Goal: Task Accomplishment & Management: Complete application form

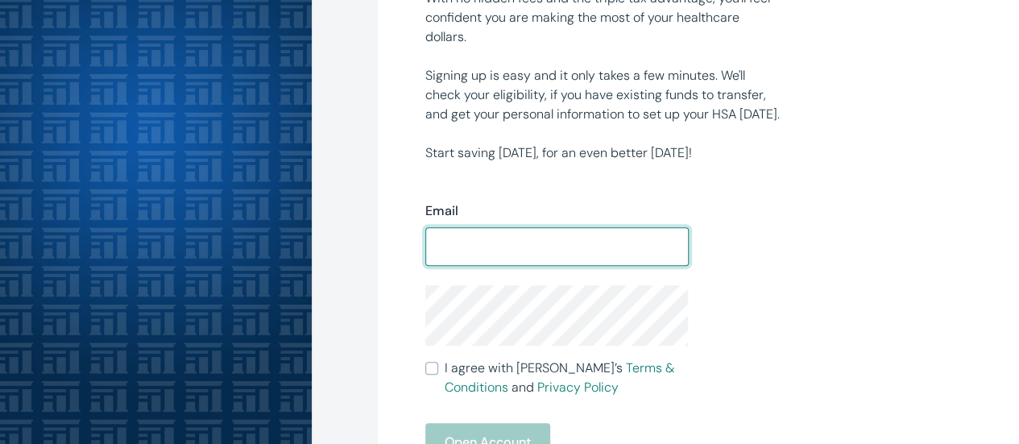
scroll to position [299, 0]
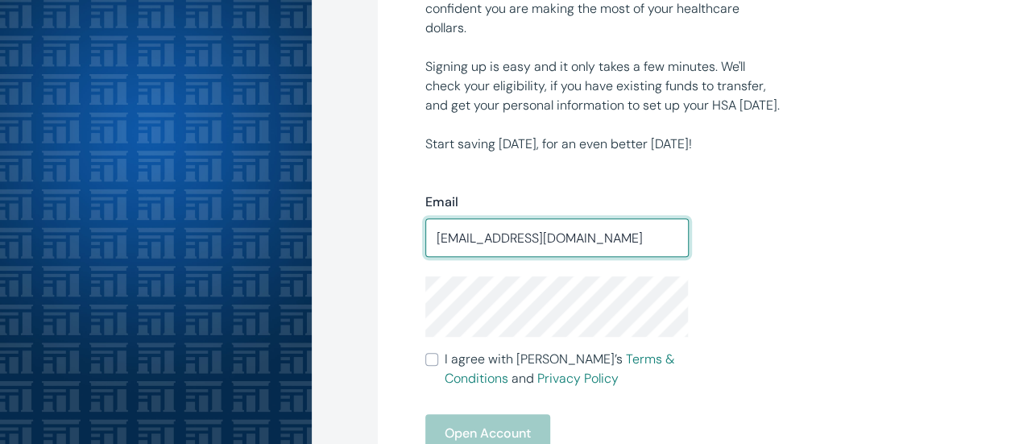
type input "[EMAIL_ADDRESS][DOMAIN_NAME]"
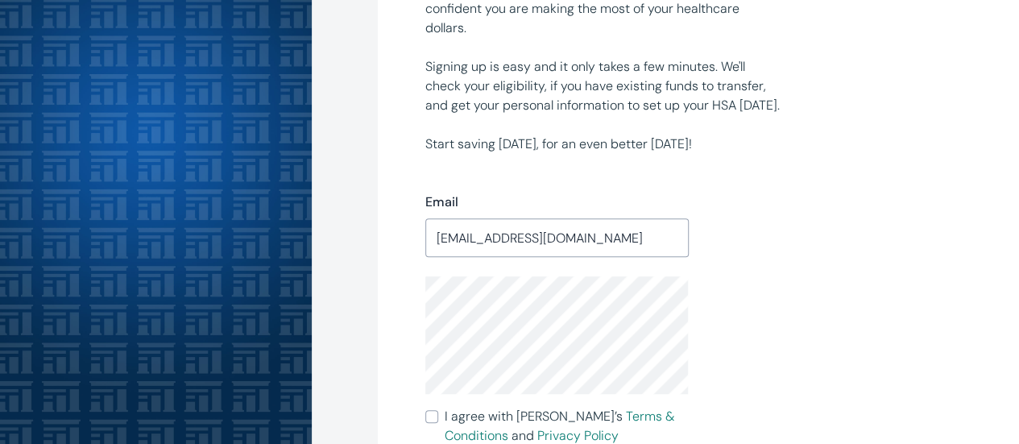
click at [438, 419] on input "I agree with Lively’s Terms & Conditions and Privacy Policy" at bounding box center [431, 416] width 13 height 13
checkbox input "true"
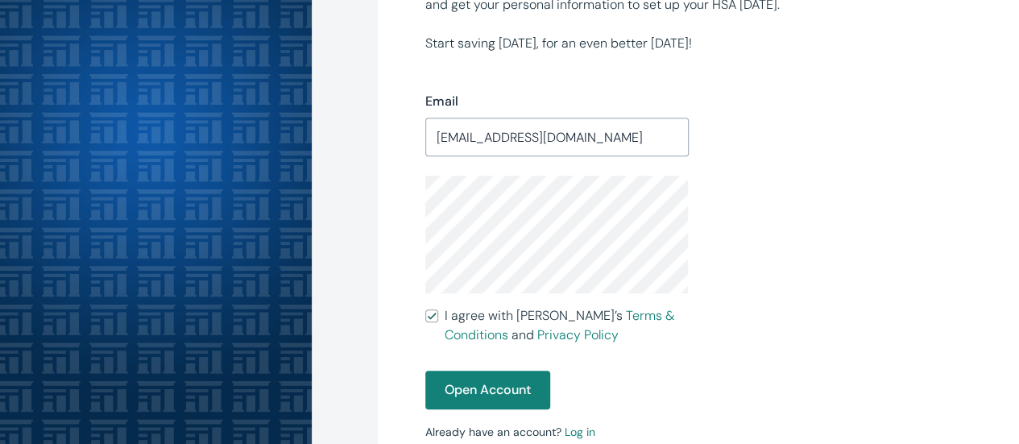
scroll to position [439, 0]
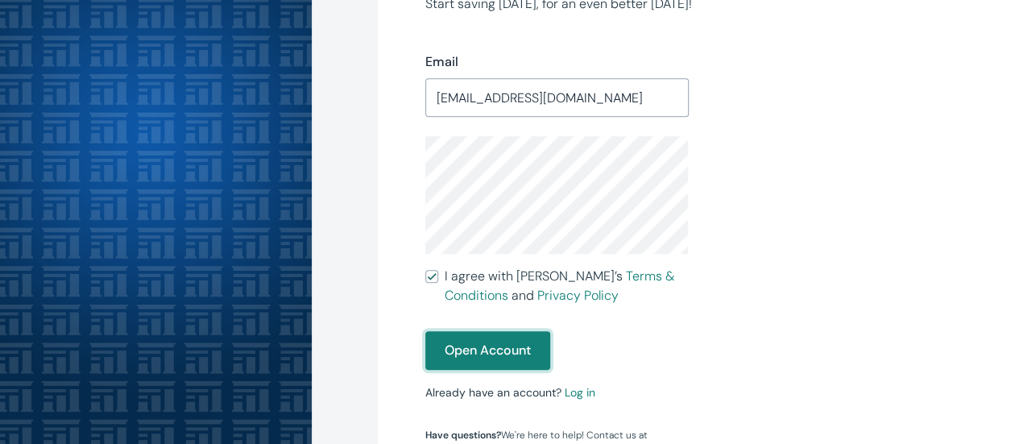
click at [504, 346] on button "Open Account" at bounding box center [487, 350] width 125 height 39
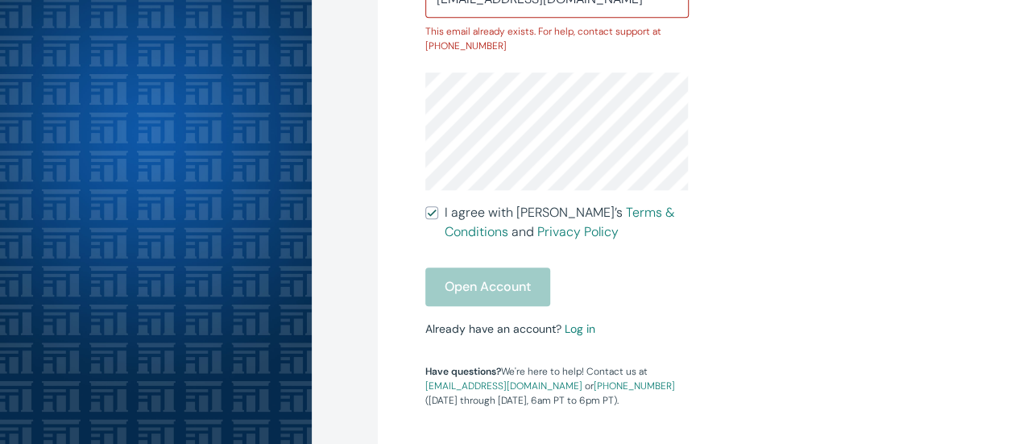
scroll to position [675, 0]
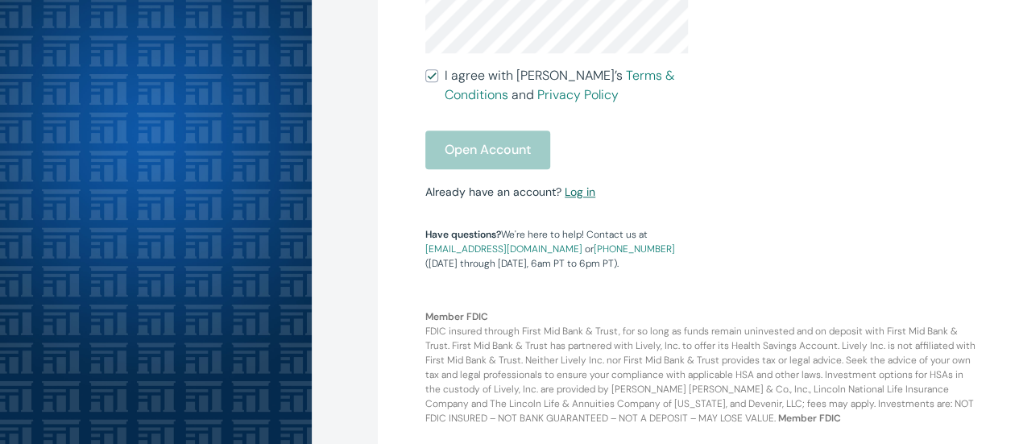
click at [569, 185] on link "Log in" at bounding box center [580, 192] width 31 height 15
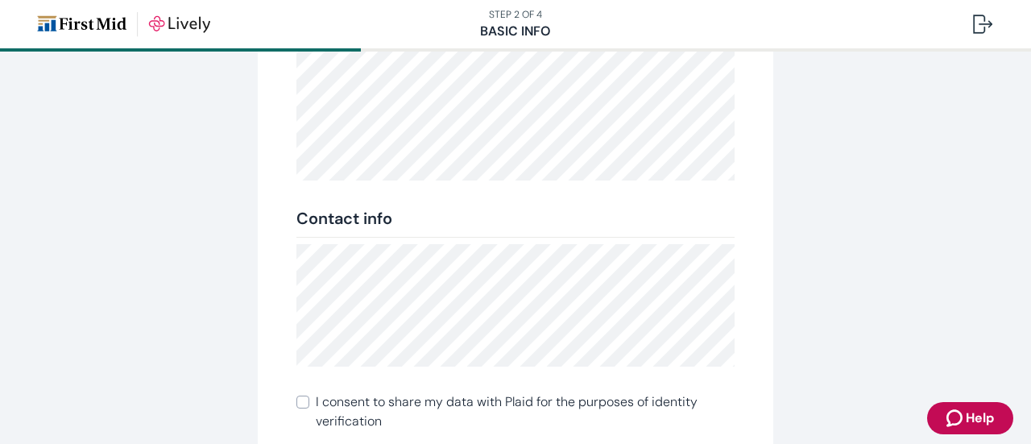
scroll to position [388, 0]
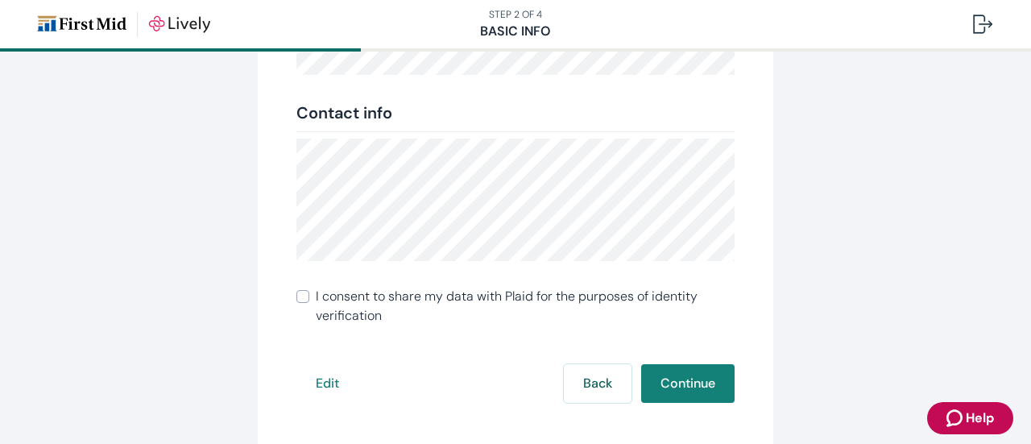
click at [298, 293] on input "I consent to share my data with Plaid for the purposes of identity verification" at bounding box center [303, 296] width 13 height 13
checkbox input "true"
click at [672, 389] on button "Continue" at bounding box center [687, 383] width 93 height 39
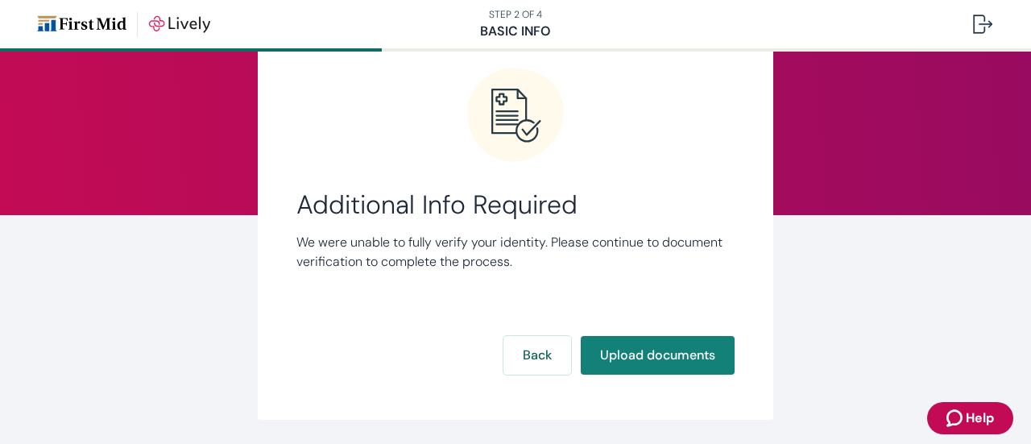
scroll to position [81, 0]
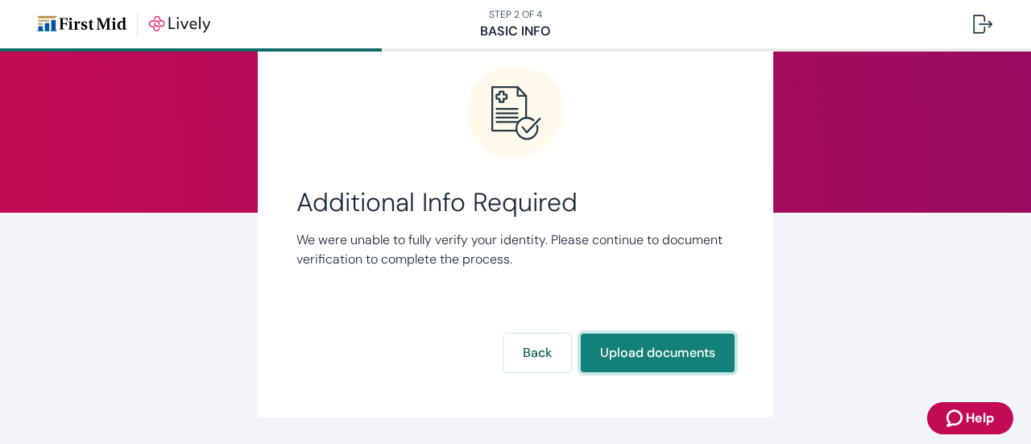
click at [667, 364] on button "Upload documents" at bounding box center [658, 353] width 154 height 39
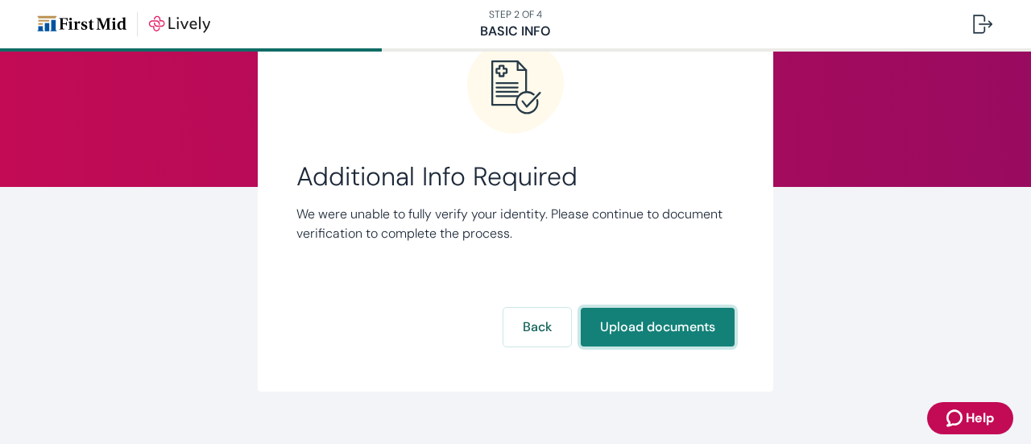
scroll to position [131, 0]
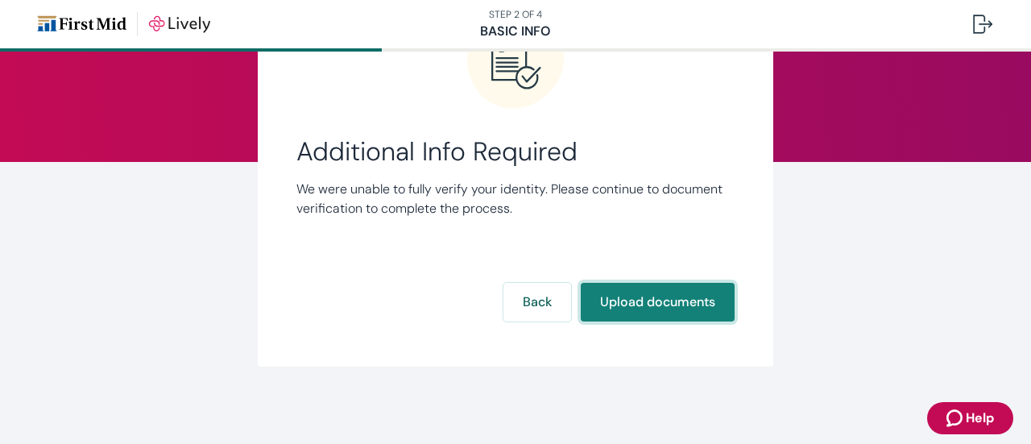
click at [682, 304] on button "Upload documents" at bounding box center [658, 302] width 154 height 39
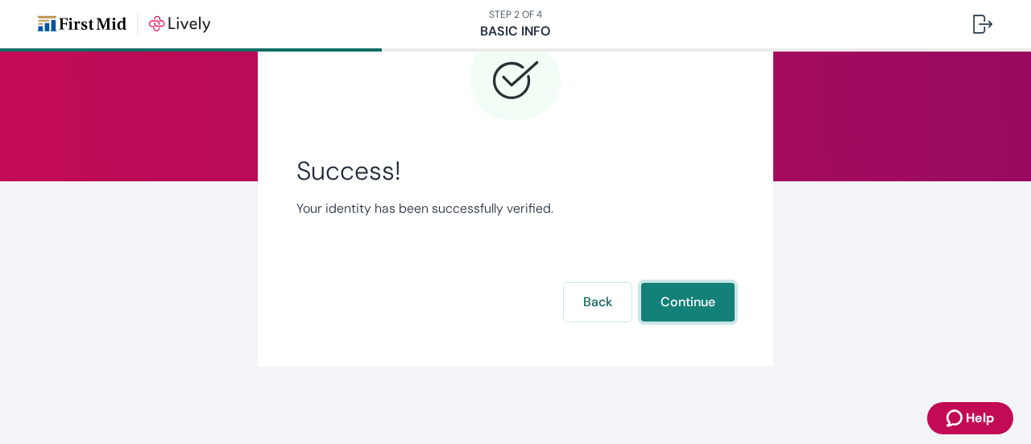
scroll to position [112, 0]
click at [703, 295] on button "Continue" at bounding box center [687, 302] width 93 height 39
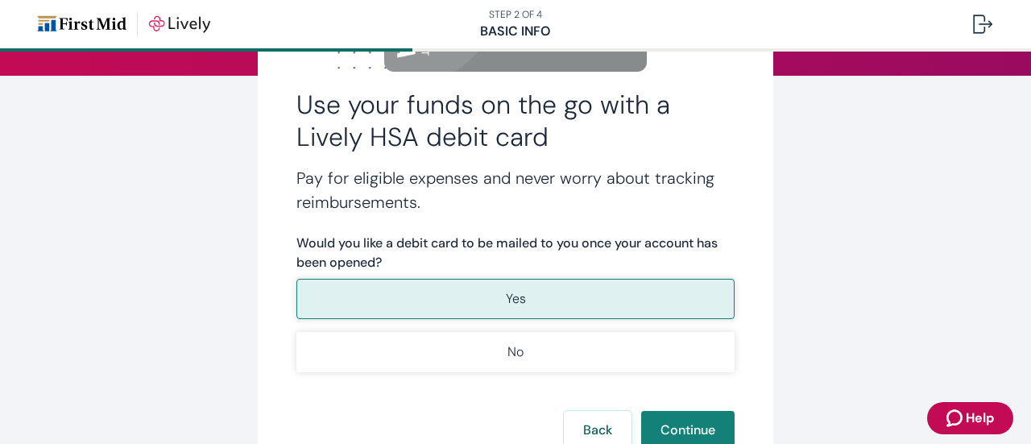
scroll to position [242, 0]
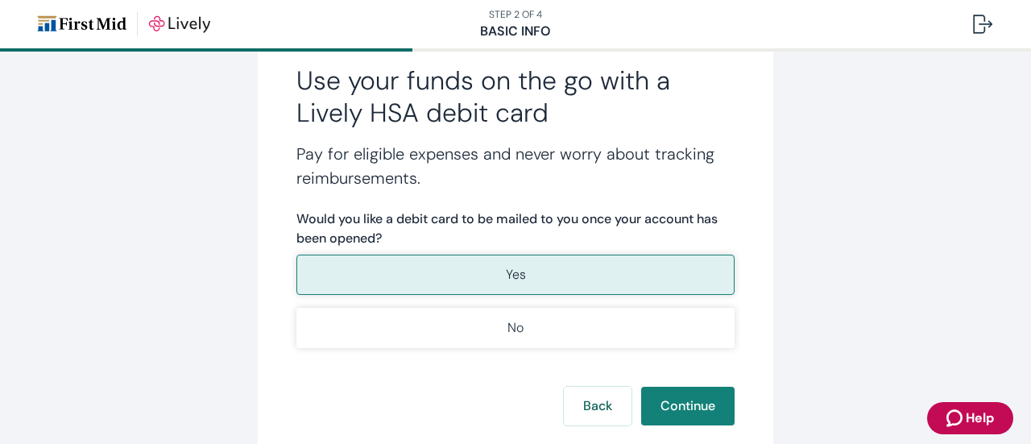
click at [590, 272] on button "Yes" at bounding box center [516, 275] width 438 height 40
click at [699, 410] on button "Continue" at bounding box center [687, 406] width 93 height 39
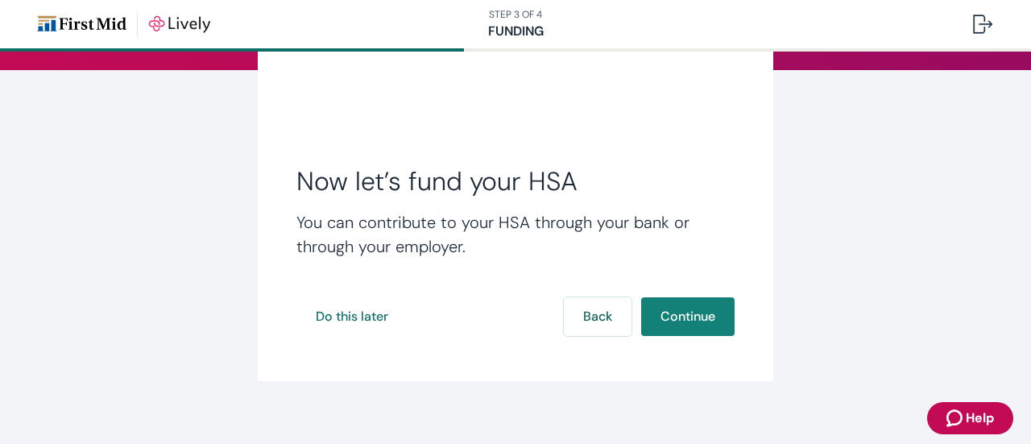
scroll to position [238, 0]
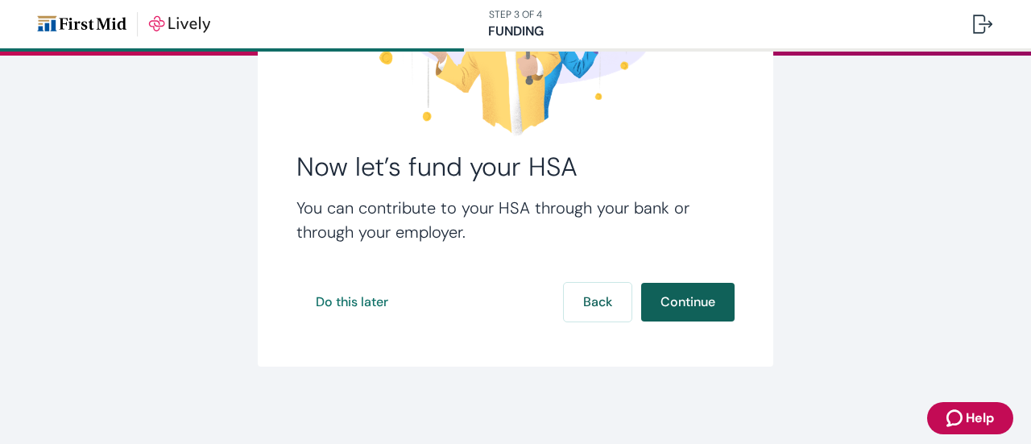
click at [670, 302] on button "Continue" at bounding box center [687, 302] width 93 height 39
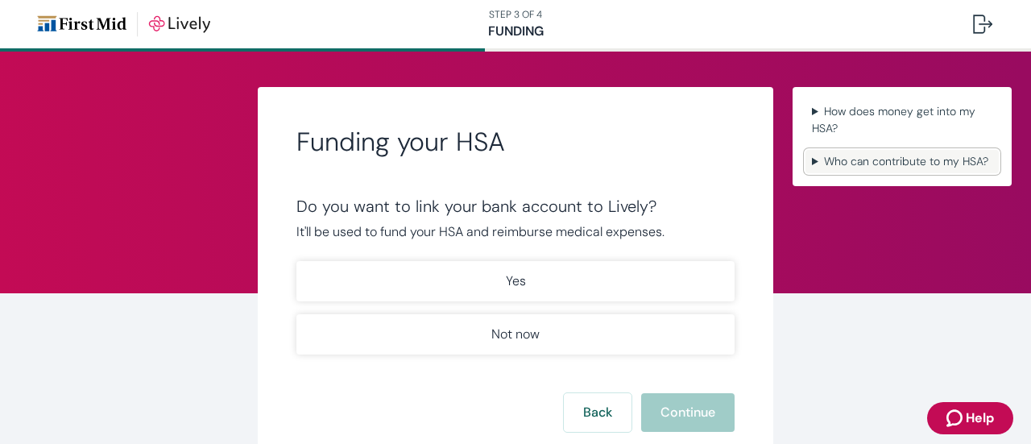
click at [926, 165] on summary "Who can contribute to my HSA?" at bounding box center [902, 161] width 193 height 23
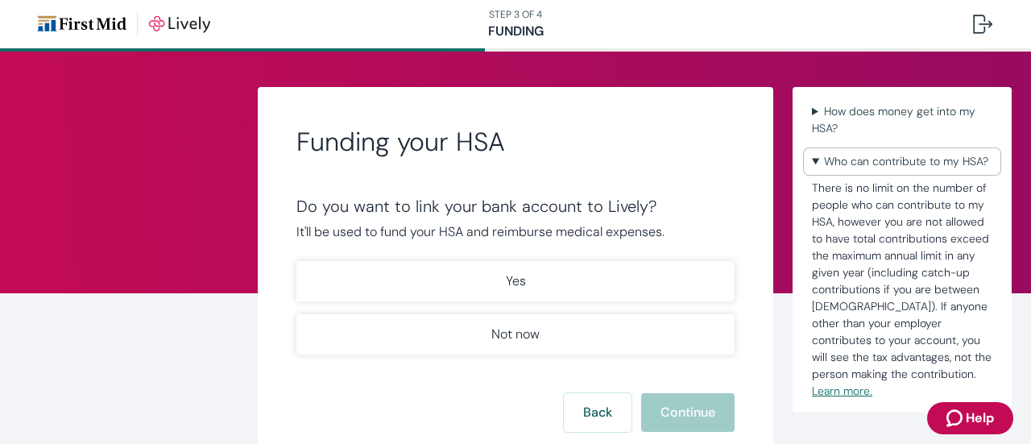
scroll to position [81, 0]
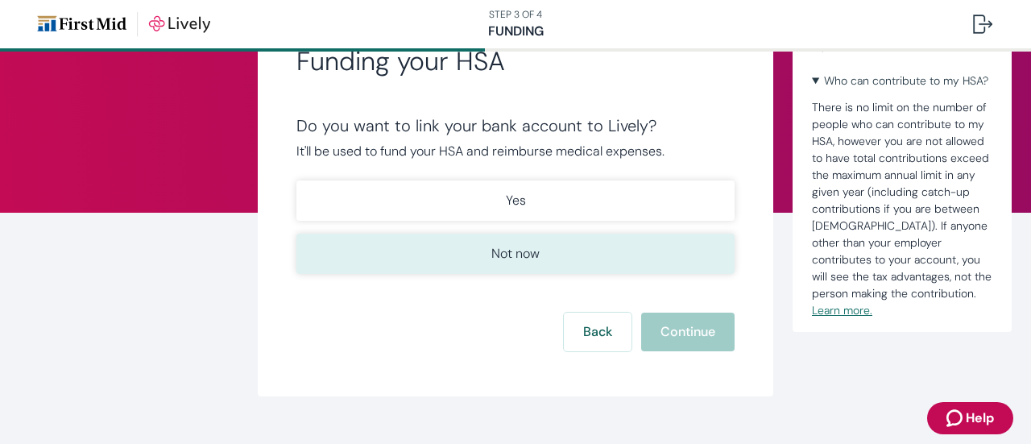
click at [591, 259] on button "Not now" at bounding box center [516, 254] width 438 height 40
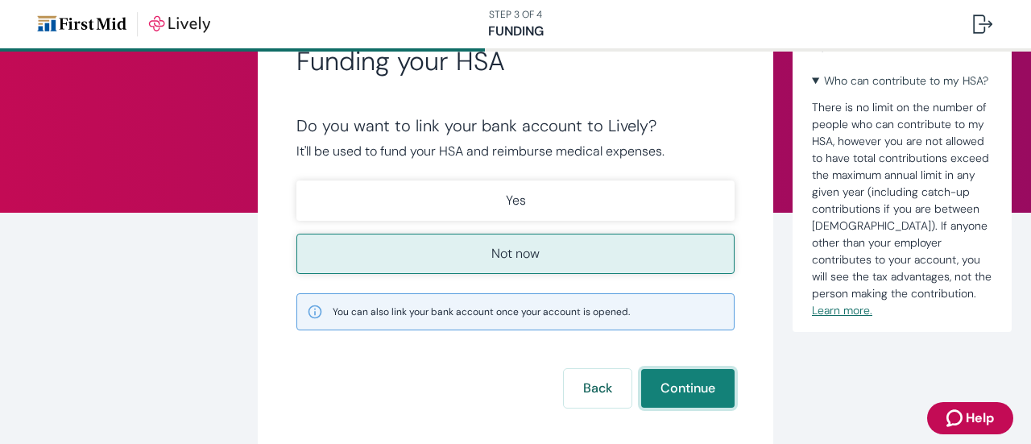
click at [703, 383] on button "Continue" at bounding box center [687, 388] width 93 height 39
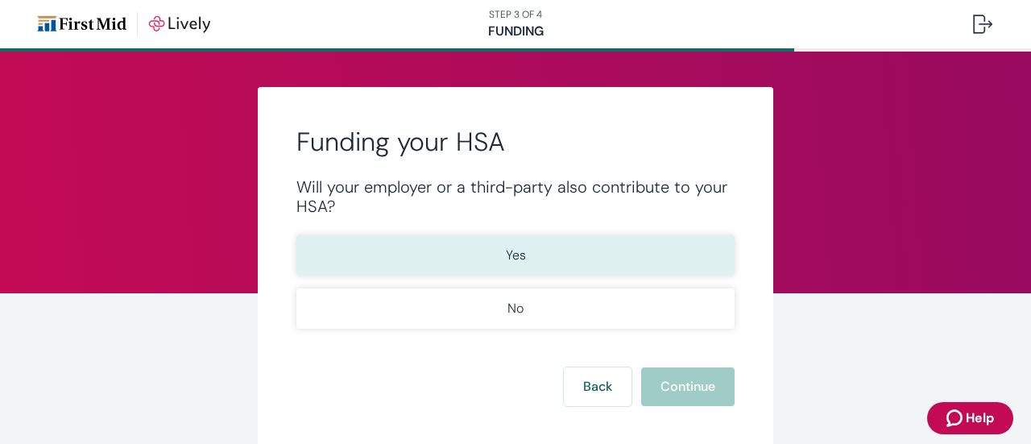
click at [541, 257] on button "Yes" at bounding box center [516, 255] width 438 height 40
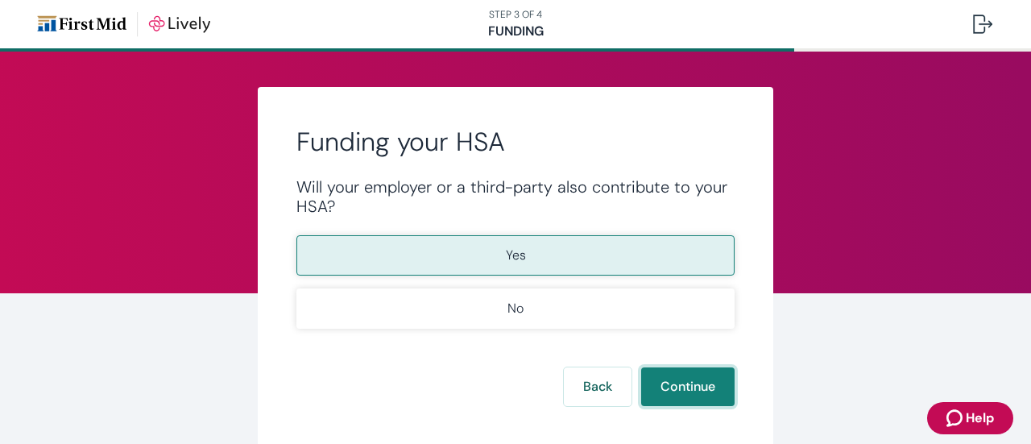
click at [673, 390] on button "Continue" at bounding box center [687, 386] width 93 height 39
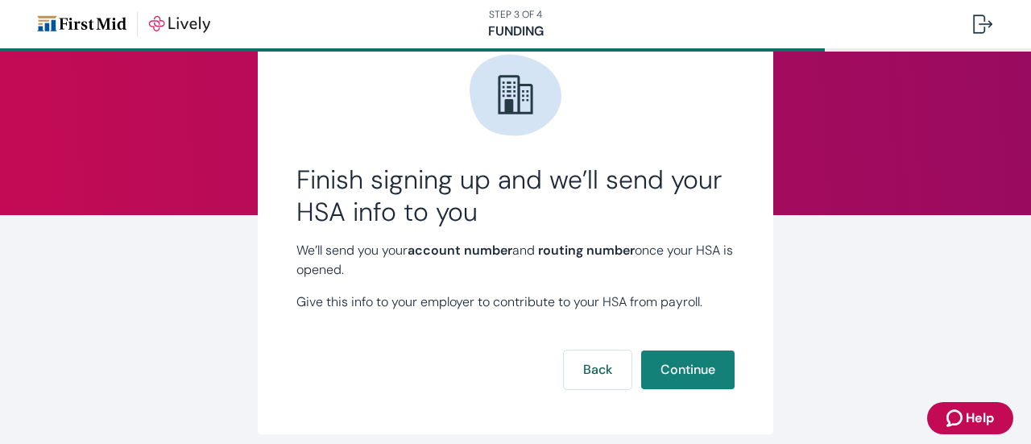
scroll to position [103, 0]
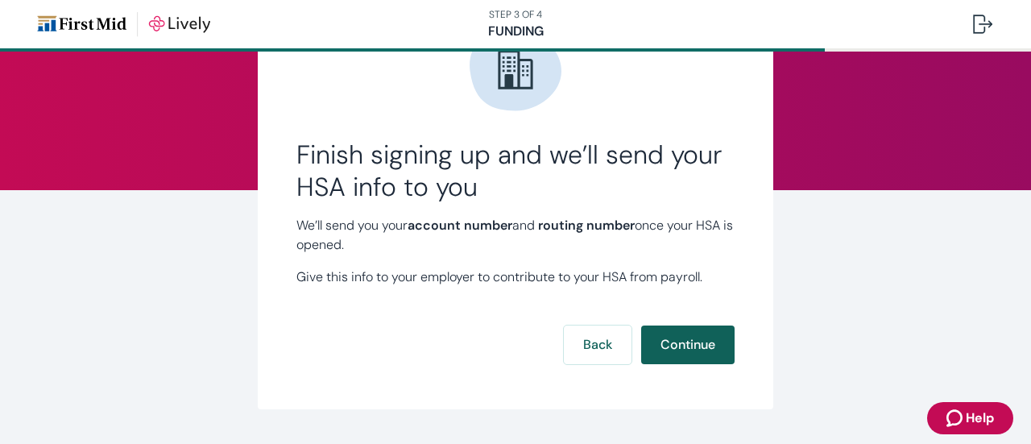
click at [695, 349] on button "Continue" at bounding box center [687, 345] width 93 height 39
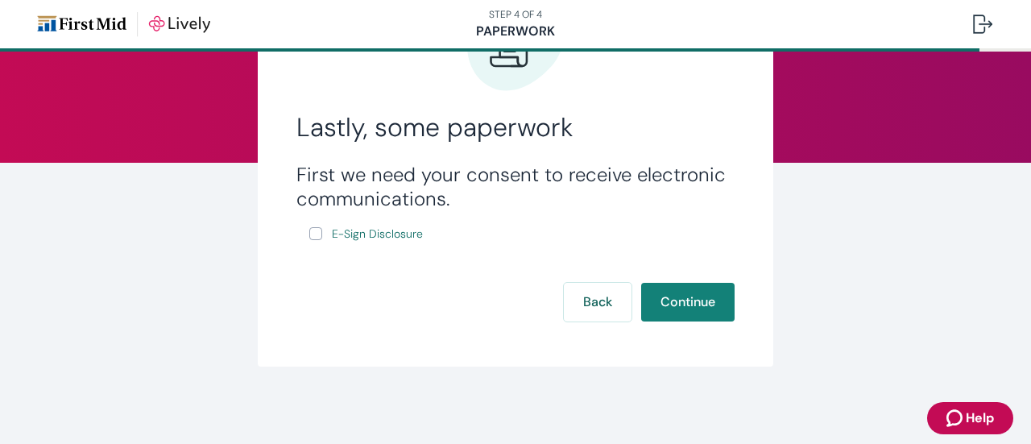
scroll to position [131, 0]
click at [313, 233] on input "E-Sign Disclosure" at bounding box center [315, 233] width 13 height 13
checkbox input "true"
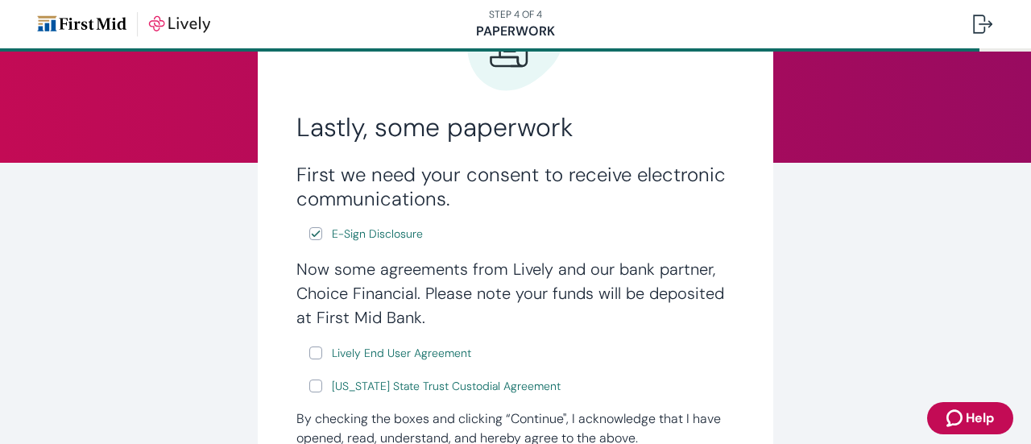
scroll to position [211, 0]
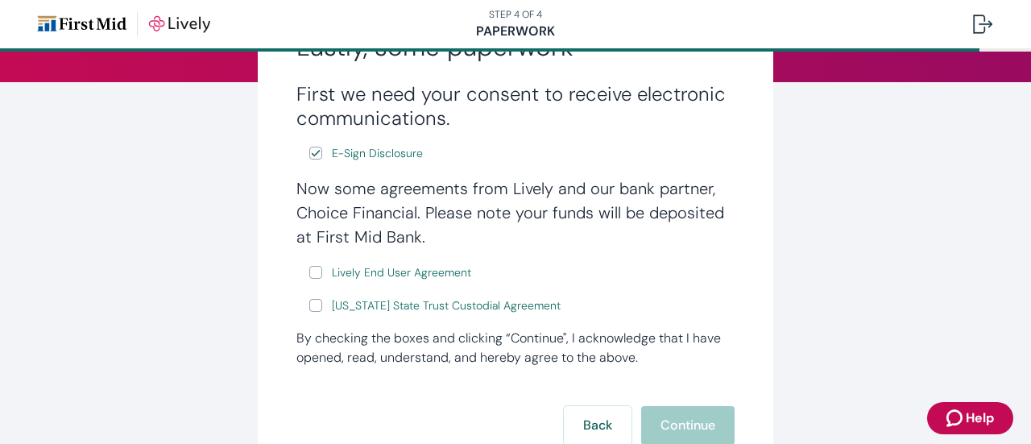
click at [309, 273] on input "Lively End User Agreement" at bounding box center [315, 272] width 13 height 13
checkbox input "true"
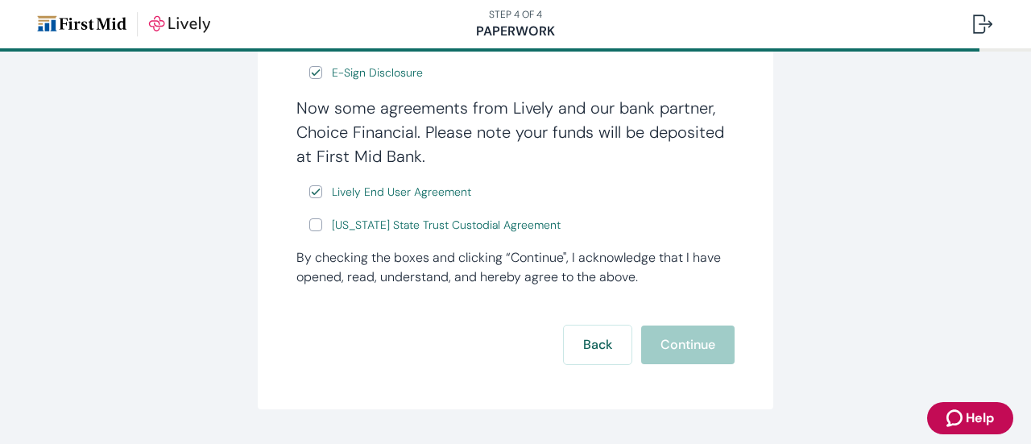
click at [312, 228] on input "Wyoming State Trust Custodial Agreement" at bounding box center [315, 224] width 13 height 13
checkbox input "true"
click at [658, 342] on button "Continue" at bounding box center [687, 345] width 93 height 39
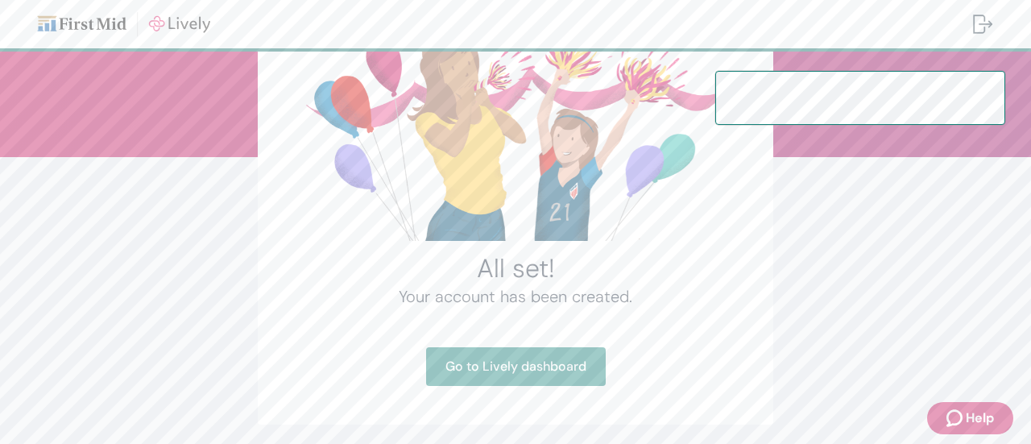
scroll to position [161, 0]
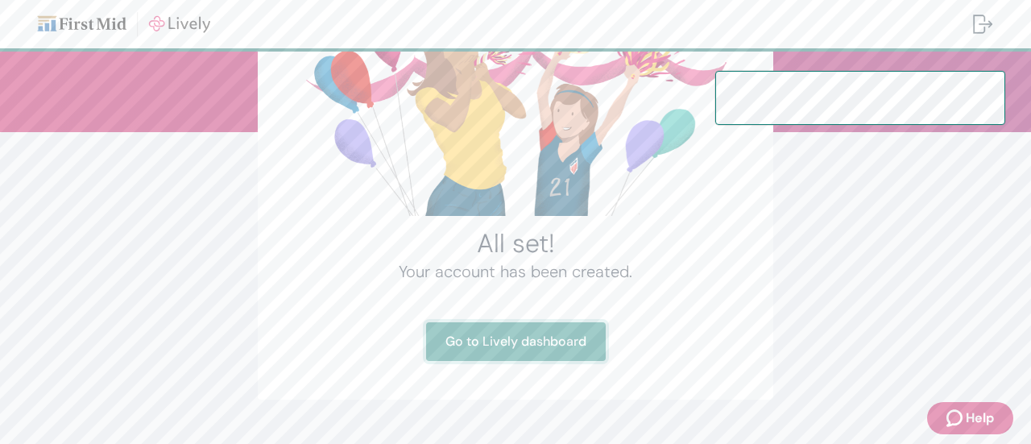
click at [492, 348] on link "Go to Lively dashboard" at bounding box center [516, 341] width 180 height 39
